Goal: Task Accomplishment & Management: Manage account settings

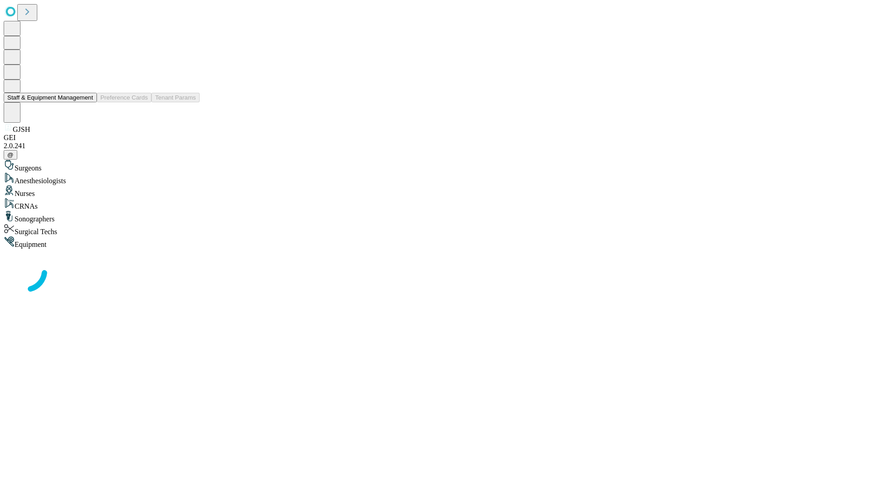
click at [87, 102] on button "Staff & Equipment Management" at bounding box center [50, 98] width 93 height 10
